Goal: Task Accomplishment & Management: Complete application form

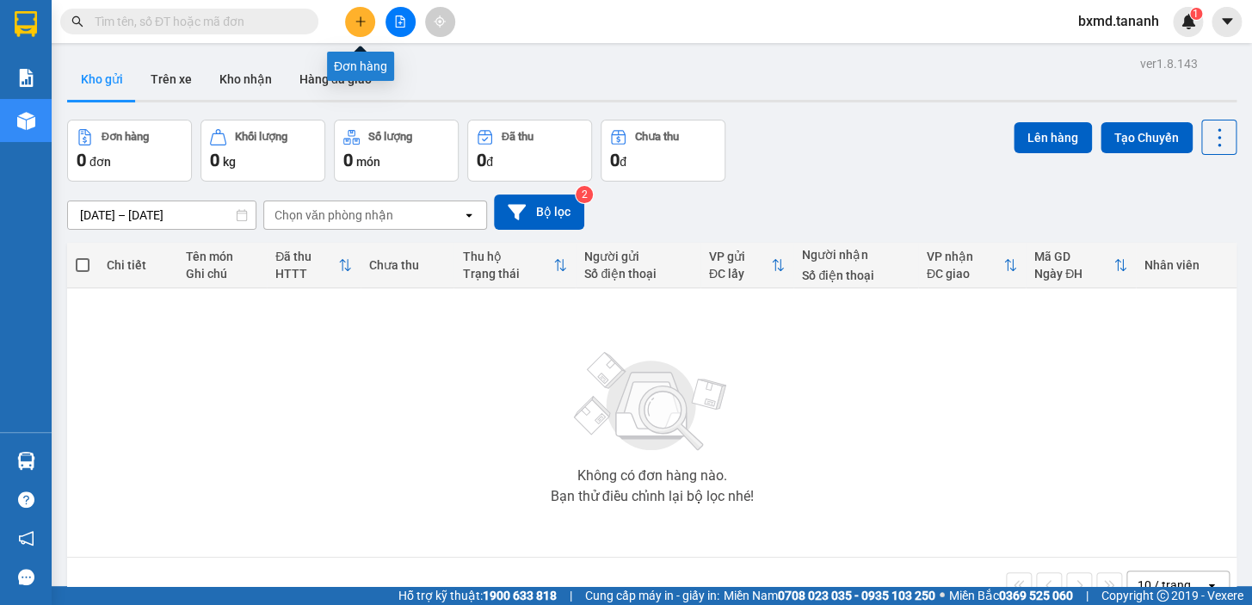
click at [363, 28] on button at bounding box center [360, 22] width 30 height 30
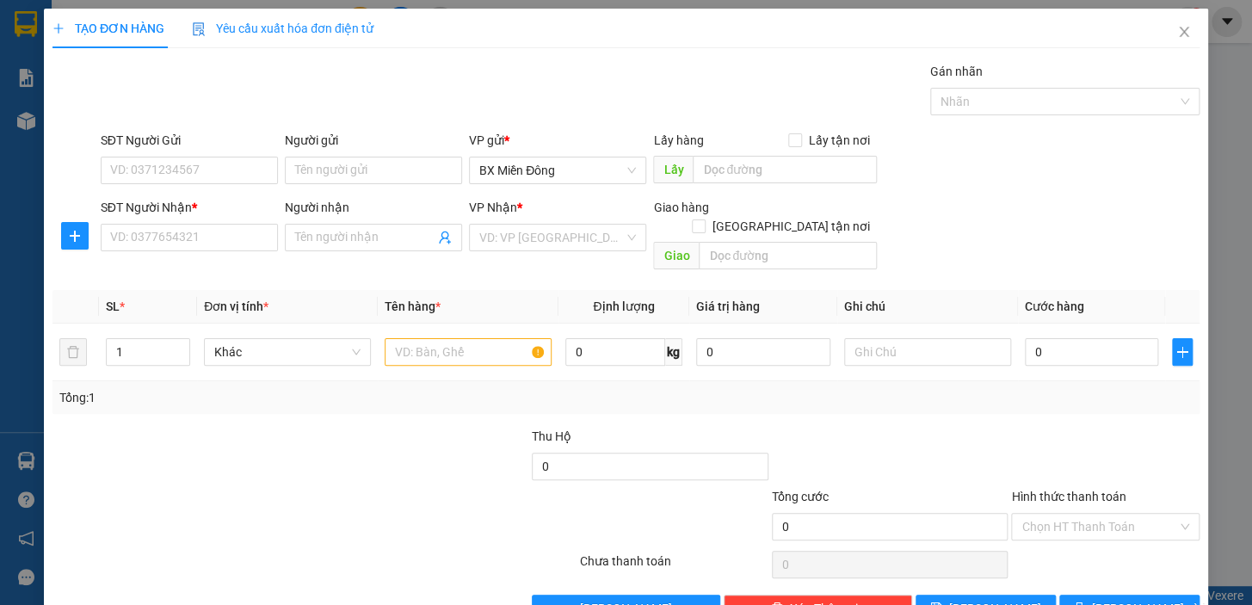
click at [370, 220] on div "Người nhận" at bounding box center [373, 211] width 177 height 26
click at [375, 232] on input "Người nhận" at bounding box center [364, 237] width 139 height 19
type input "s"
type input "SR HẰNG"
click at [225, 232] on input "SĐT Người Nhận *" at bounding box center [189, 238] width 177 height 28
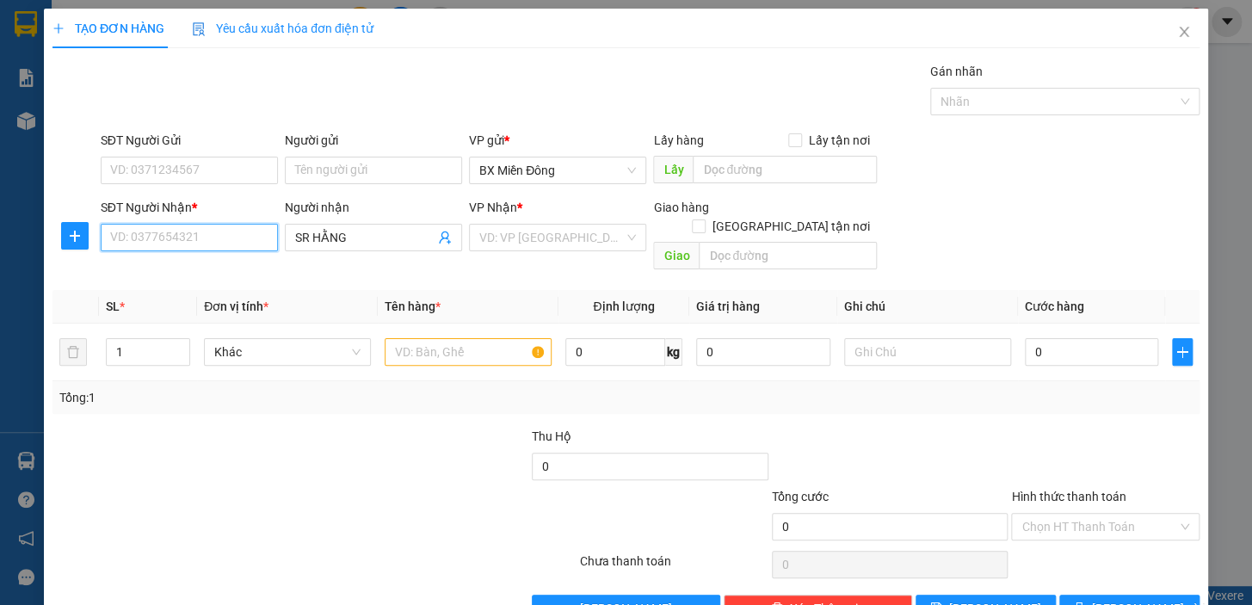
click at [226, 234] on input "SĐT Người Nhận *" at bounding box center [189, 238] width 177 height 28
click at [620, 244] on div "VD: VP [GEOGRAPHIC_DATA]" at bounding box center [557, 238] width 177 height 28
type input "0326217037"
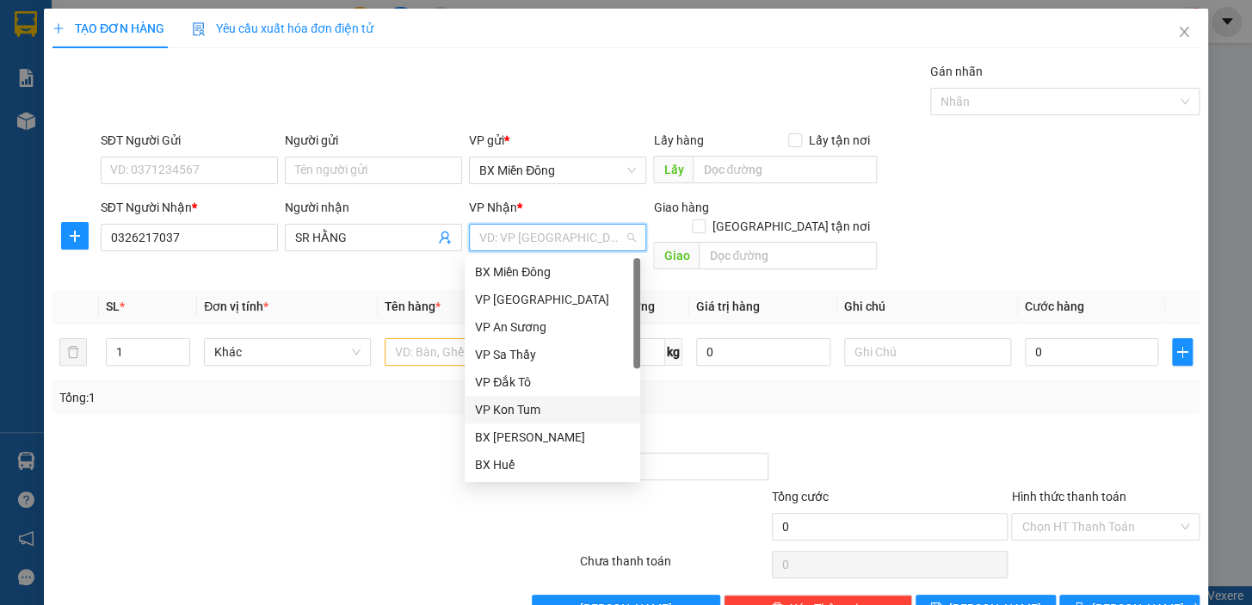
click at [531, 407] on div "VP Kon Tum" at bounding box center [552, 409] width 155 height 19
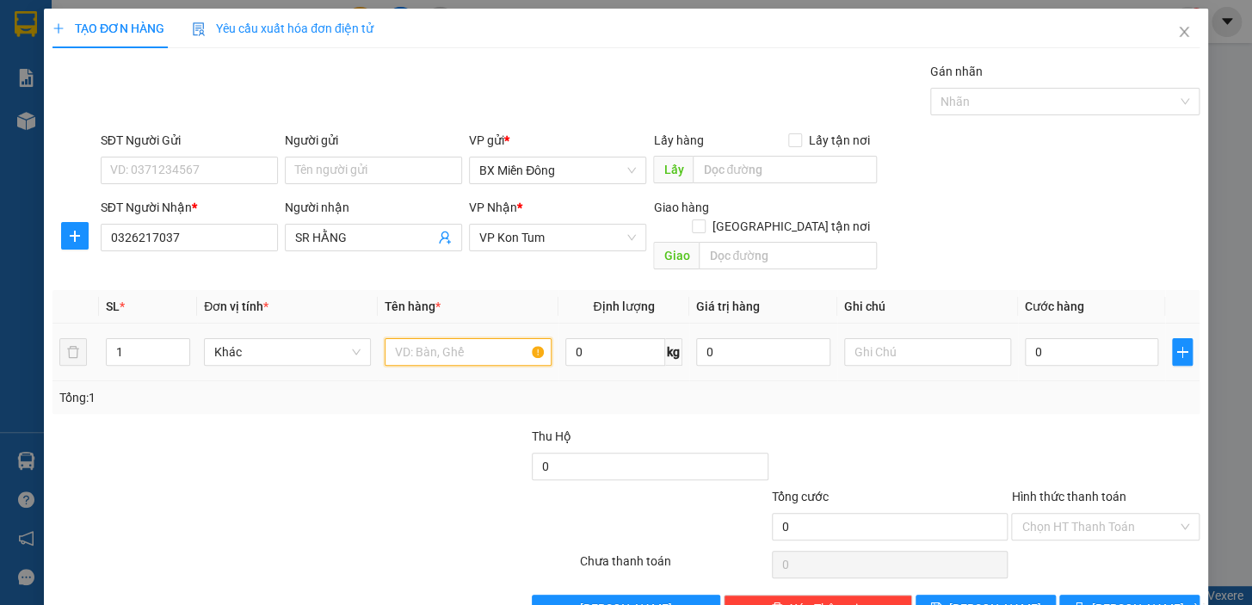
click at [421, 338] on input "text" at bounding box center [468, 352] width 167 height 28
type input "THỊT"
type input "2"
click at [178, 345] on icon "up" at bounding box center [181, 348] width 6 height 6
type input "4"
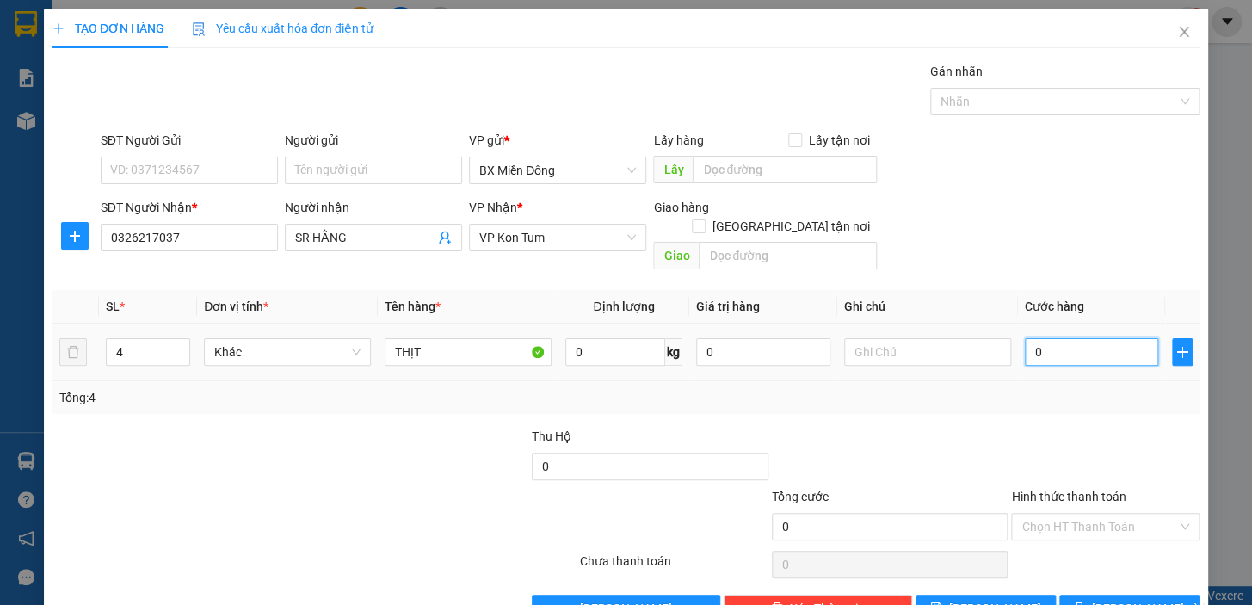
click at [1076, 338] on input "0" at bounding box center [1092, 352] width 134 height 28
click at [321, 178] on input "Người gửi" at bounding box center [373, 171] width 177 height 28
click at [129, 182] on input "SĐT Người Gửi" at bounding box center [189, 171] width 177 height 28
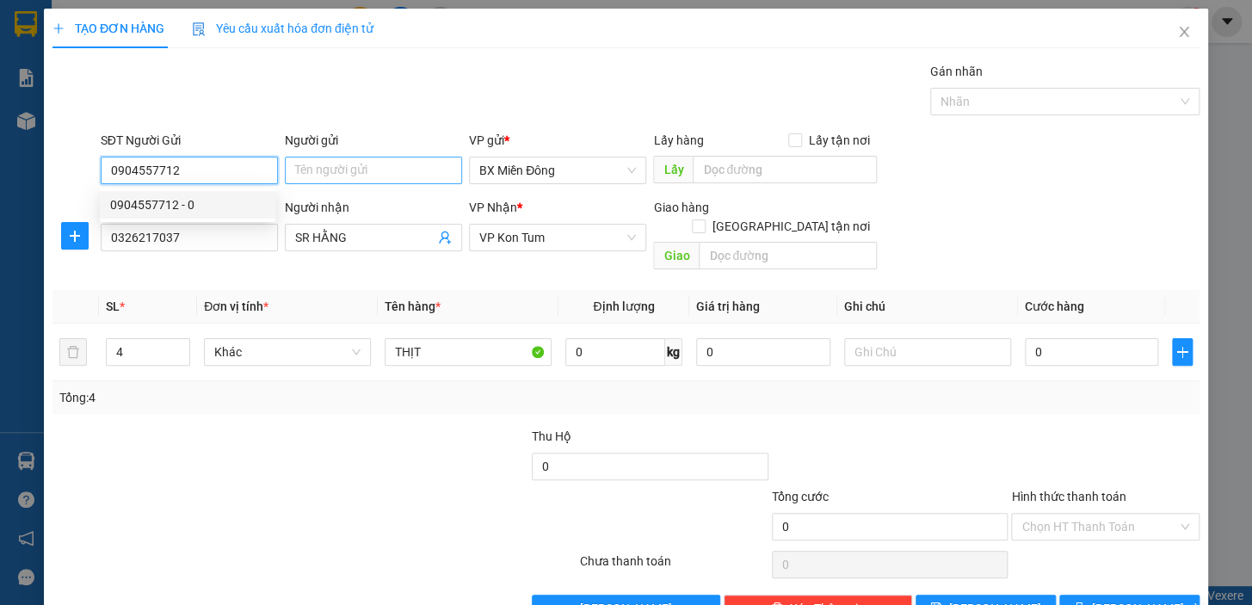
type input "0904557712"
click at [374, 175] on input "Người gửi" at bounding box center [373, 171] width 177 height 28
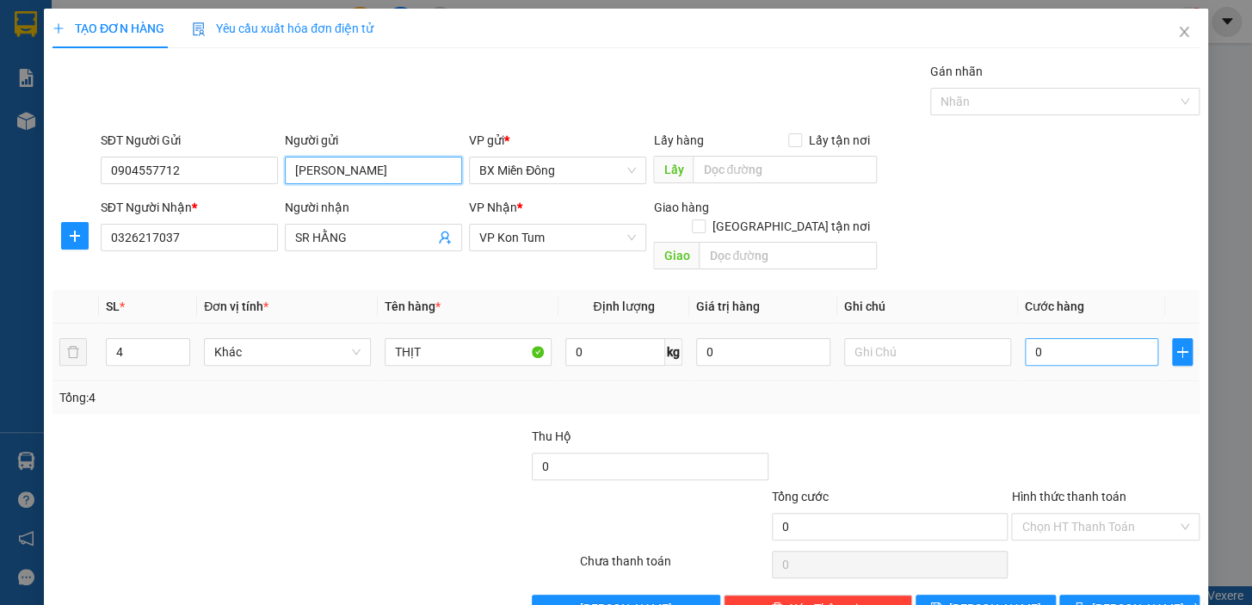
type input "[PERSON_NAME]"
click at [1033, 343] on input "0" at bounding box center [1092, 352] width 134 height 28
type input "03"
type input "3"
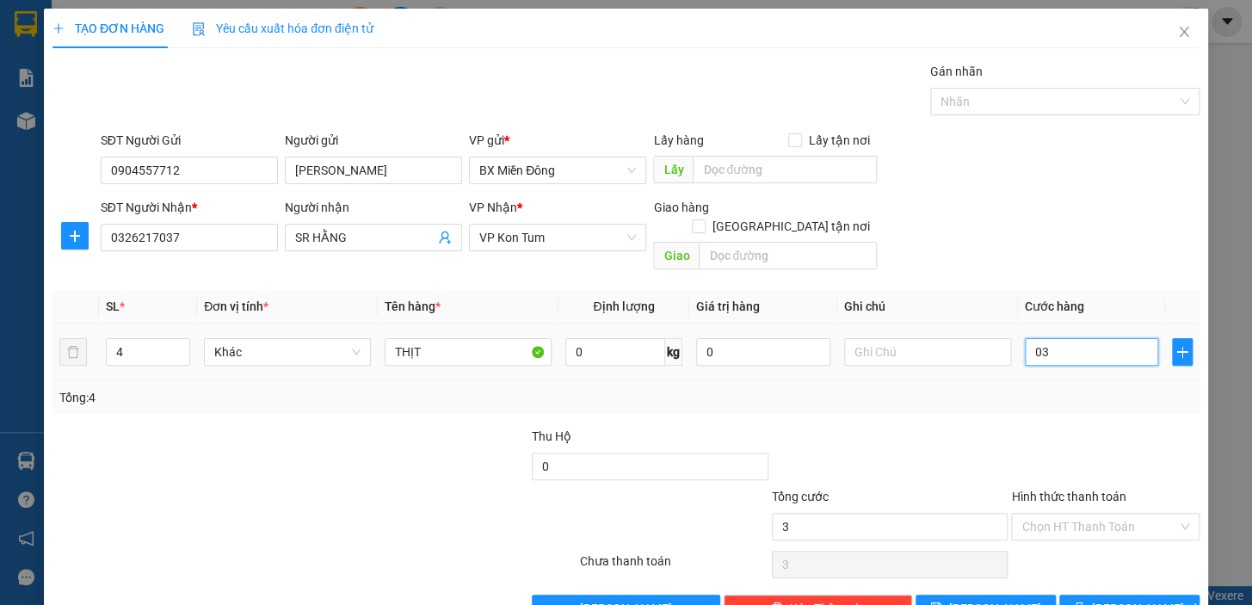
type input "032"
type input "32"
type input "0.320"
type input "320"
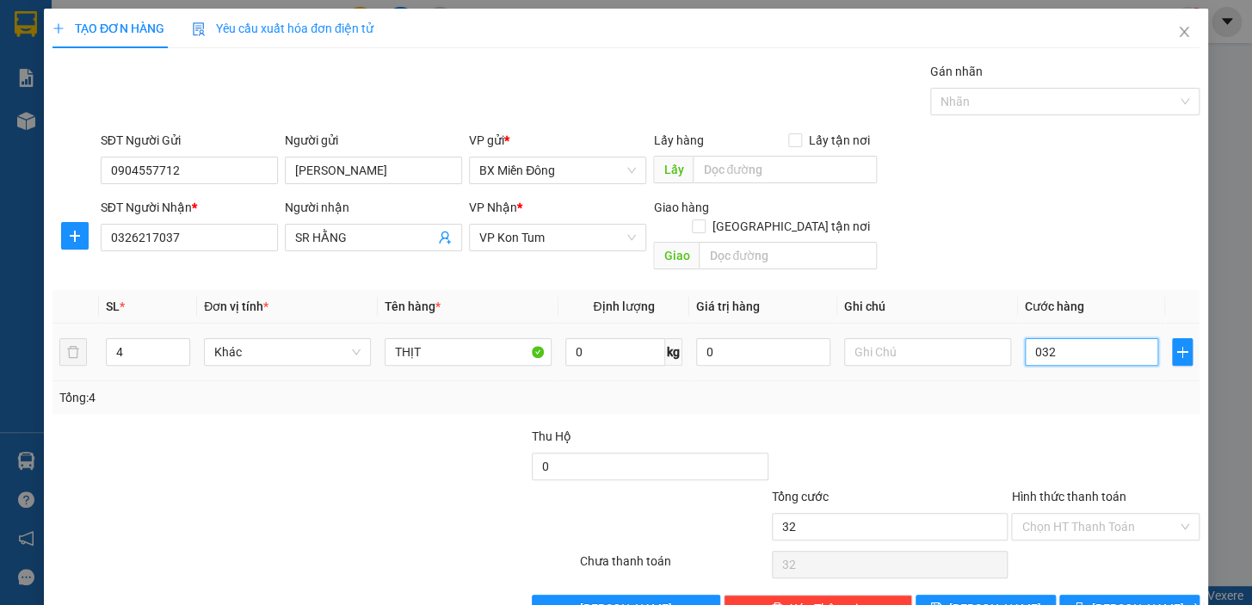
type input "320"
type input "03.200"
type input "3.200"
type input "032.000"
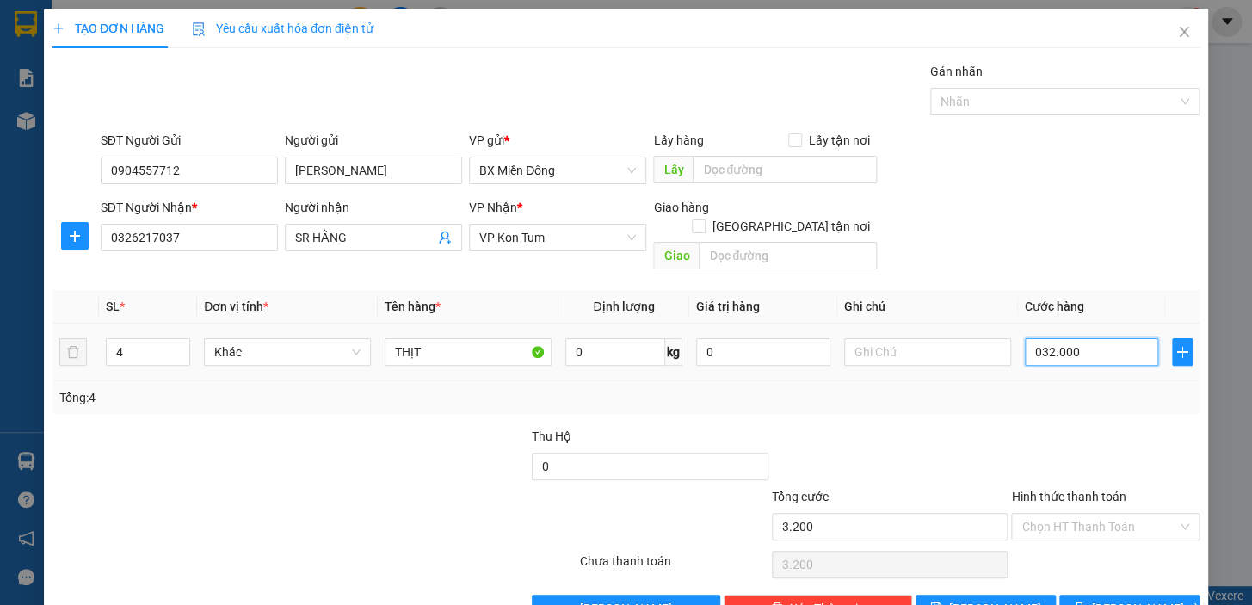
type input "32.000"
type input "0.320.000"
type input "320.000"
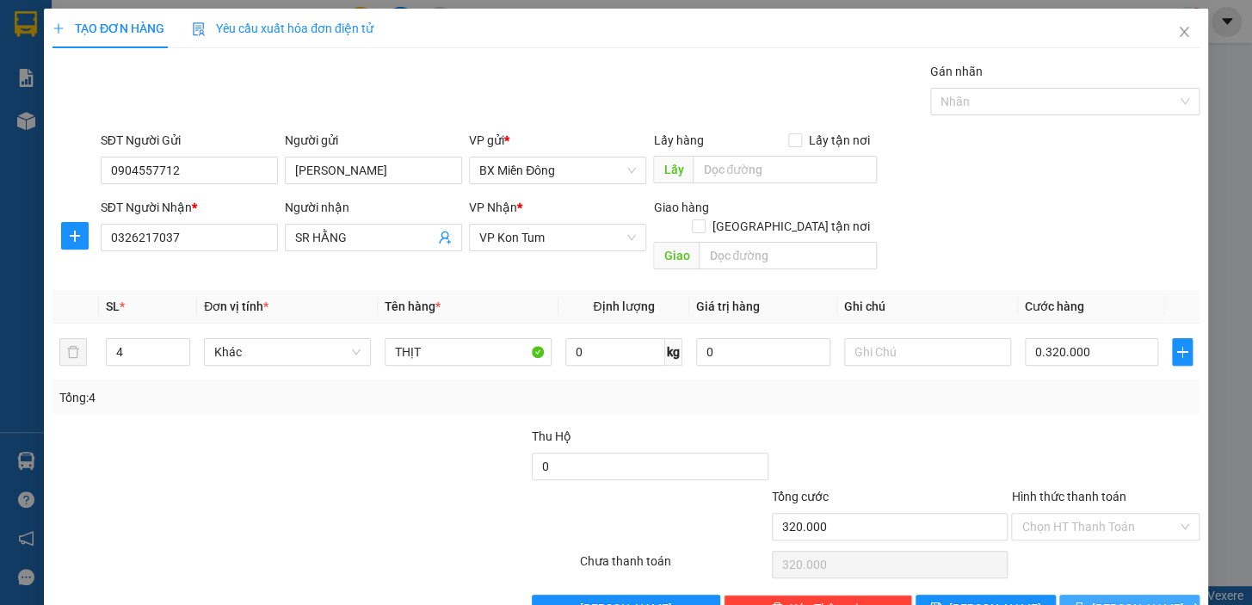
type input "320.000"
click at [1148, 599] on span "[PERSON_NAME] và In" at bounding box center [1152, 608] width 121 height 19
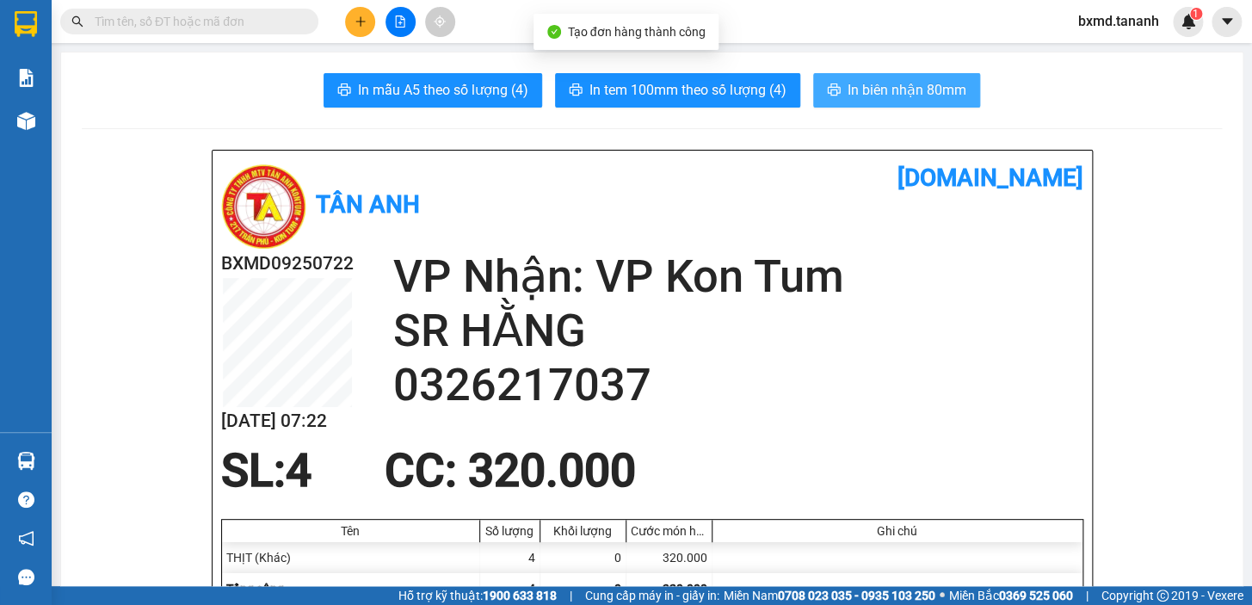
click at [909, 85] on span "In biên nhận 80mm" at bounding box center [907, 90] width 119 height 22
click at [865, 83] on span "In biên nhận 80mm" at bounding box center [907, 90] width 119 height 22
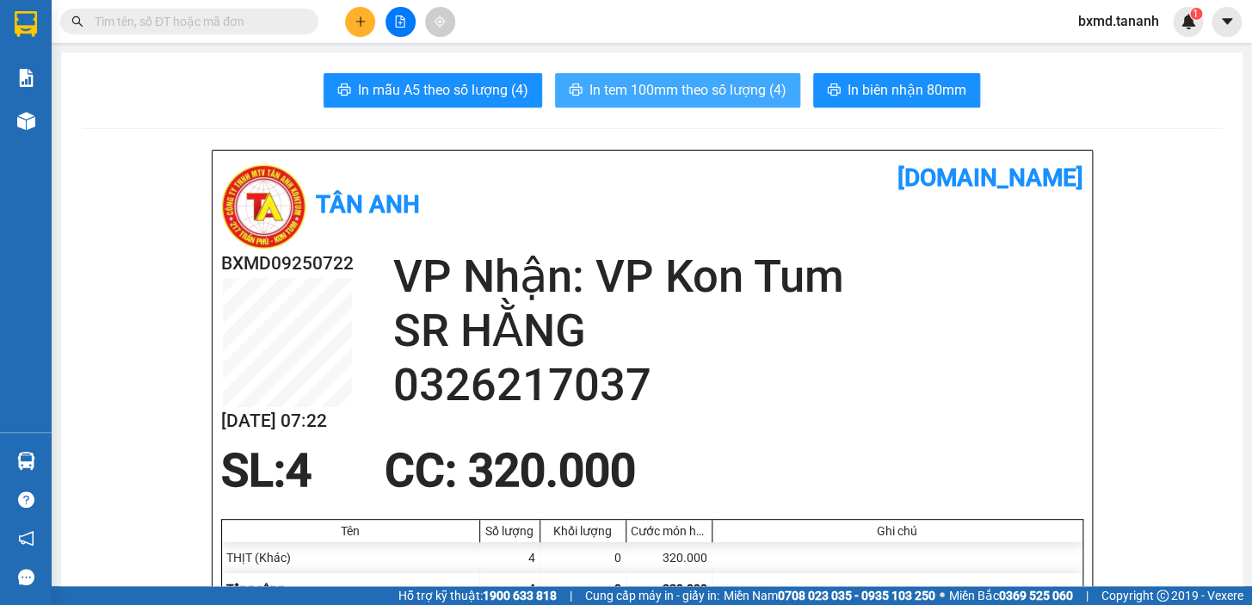
click at [724, 95] on span "In tem 100mm theo số lượng (4)" at bounding box center [688, 90] width 197 height 22
